Goal: Information Seeking & Learning: Learn about a topic

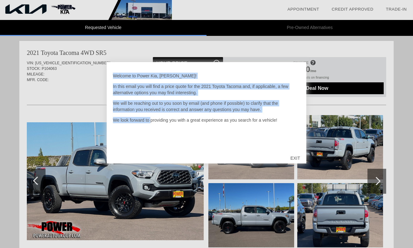
drag, startPoint x: 110, startPoint y: 76, endPoint x: 142, endPoint y: 112, distance: 49.2
click at [142, 112] on div "Welcome to Power Kia, [PERSON_NAME]! In this email you will find a price quote …" at bounding box center [206, 112] width 199 height 101
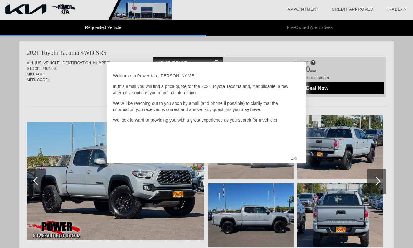
click at [65, 99] on div at bounding box center [206, 124] width 413 height 248
click at [295, 160] on div "EXIT" at bounding box center [295, 158] width 22 height 19
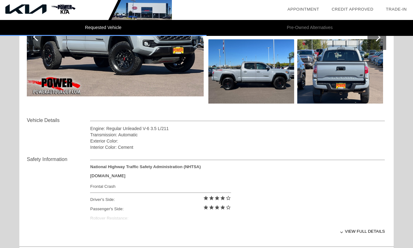
scroll to position [145, 0]
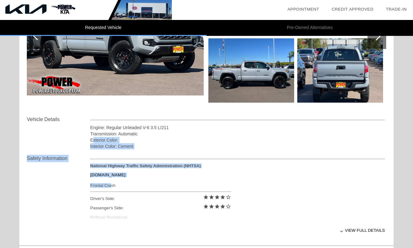
drag, startPoint x: 94, startPoint y: 138, endPoint x: 108, endPoint y: 186, distance: 49.9
click at [108, 186] on div "Vehicle Details Engine: Regular Unleaded V-6 3.5 L/211 Transmission: Automatic …" at bounding box center [206, 179] width 359 height 127
click at [66, 186] on div "Safety Information National Highway Traffic Safety Administration (NHTSA) [DOMA…" at bounding box center [206, 196] width 359 height 94
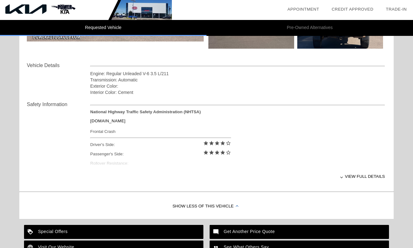
scroll to position [251, 0]
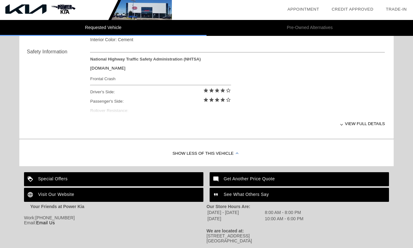
click at [344, 124] on div "View full details" at bounding box center [237, 123] width 294 height 15
click at [343, 125] on div "View less details" at bounding box center [237, 123] width 294 height 15
click at [343, 125] on div "View full details" at bounding box center [237, 123] width 294 height 15
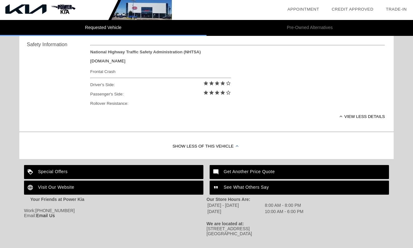
scroll to position [259, 0]
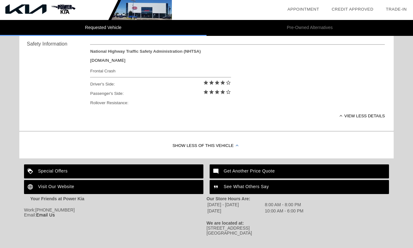
click at [269, 168] on div "Get Another Price Quote" at bounding box center [298, 171] width 179 height 14
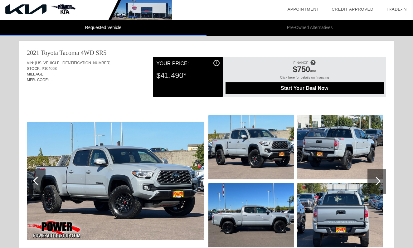
scroll to position [0, 0]
click at [217, 62] on div "i" at bounding box center [216, 63] width 6 height 6
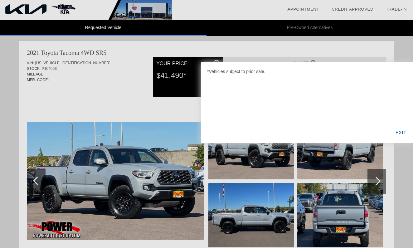
click at [404, 134] on div "EXIT" at bounding box center [401, 132] width 24 height 21
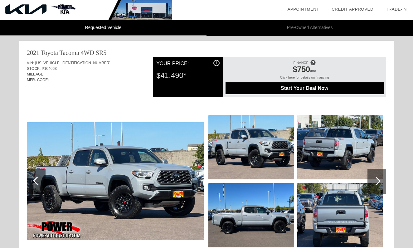
click at [129, 98] on div "VIN: [US_VEHICLE_IDENTIFICATION_NUMBER] STOCK: P104063 MILEAGE: MFR. CODE: i Yo…" at bounding box center [206, 158] width 359 height 203
click at [285, 27] on li "Pre-Owned Alternatives" at bounding box center [309, 28] width 206 height 16
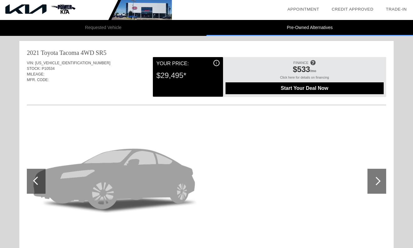
click at [379, 182] on div at bounding box center [376, 181] width 19 height 25
click at [282, 171] on div at bounding box center [206, 181] width 359 height 136
click at [164, 23] on li "Requested Vehicle" at bounding box center [103, 28] width 206 height 16
